Goal: Information Seeking & Learning: Learn about a topic

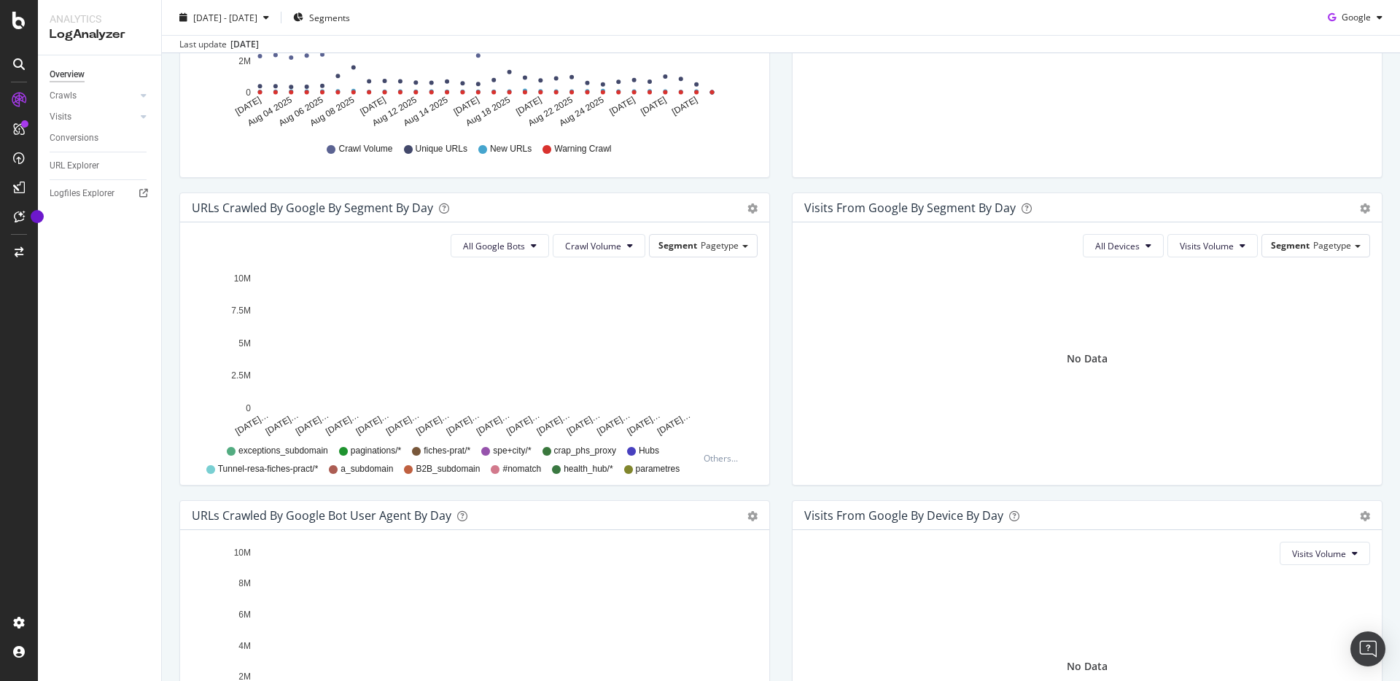
scroll to position [409, 0]
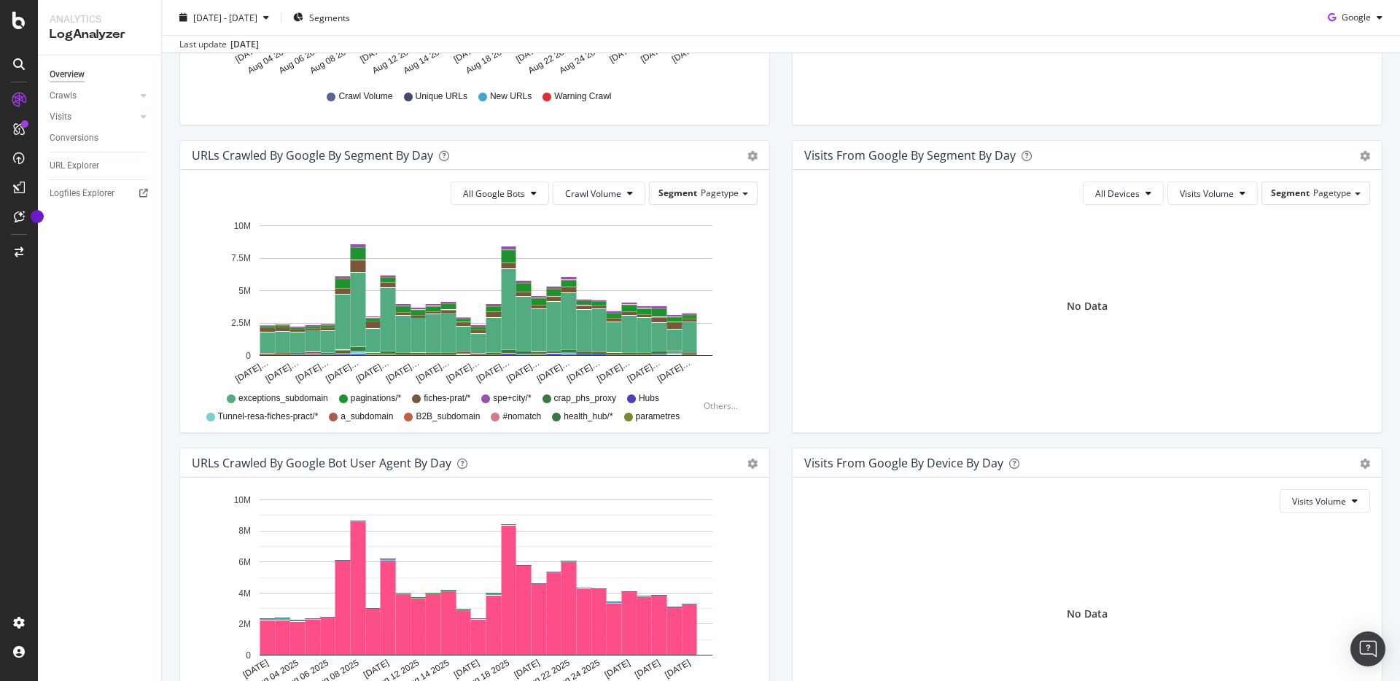
click at [261, 402] on span "exceptions_subdomain" at bounding box center [283, 398] width 90 height 12
click at [529, 322] on rect "A chart." at bounding box center [523, 324] width 15 height 54
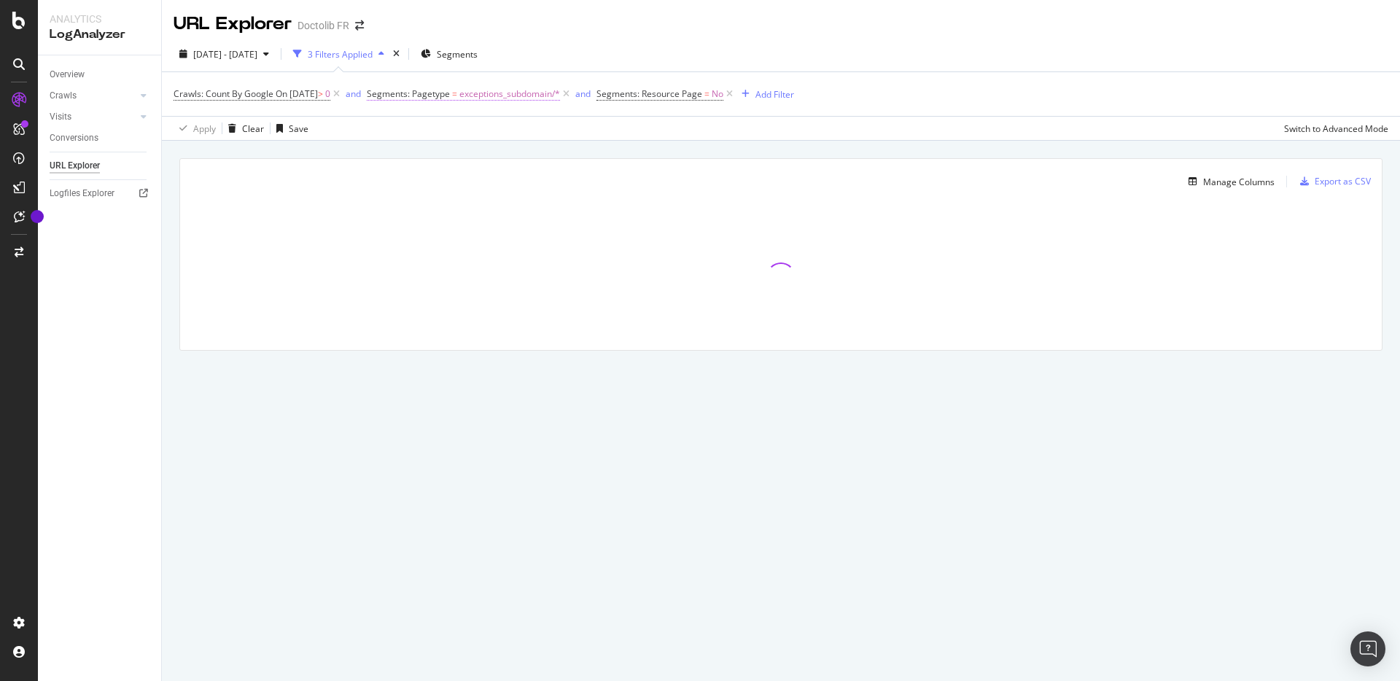
click at [545, 93] on span "exceptions_subdomain/*" at bounding box center [509, 94] width 101 height 20
click at [790, 141] on div "Manage Columns Export as CSV Full URL Crawls: Good HTTP Codes Count By Google" at bounding box center [781, 271] width 1238 height 261
